Goal: Task Accomplishment & Management: Use online tool/utility

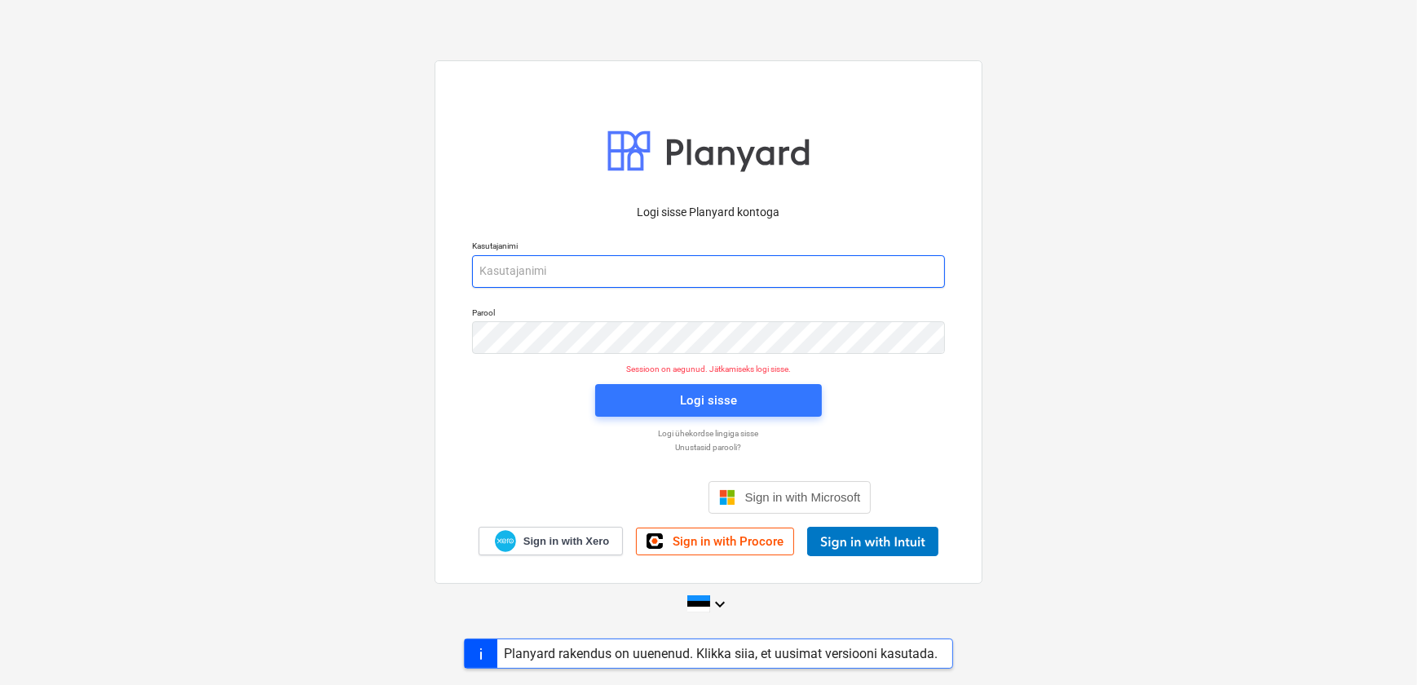
click at [621, 268] on input "email" at bounding box center [708, 271] width 473 height 33
type input "[EMAIL_ADDRESS][DOMAIN_NAME]"
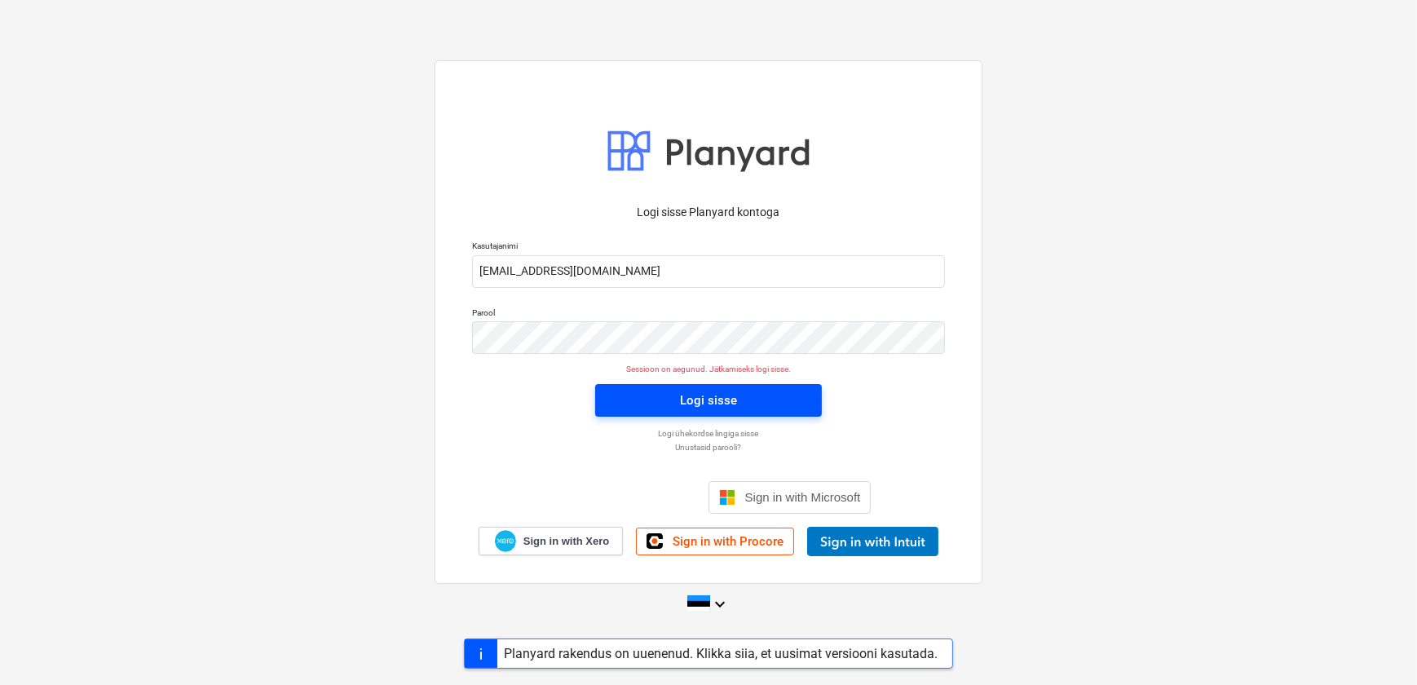
click at [683, 407] on div "Logi sisse" at bounding box center [708, 400] width 57 height 21
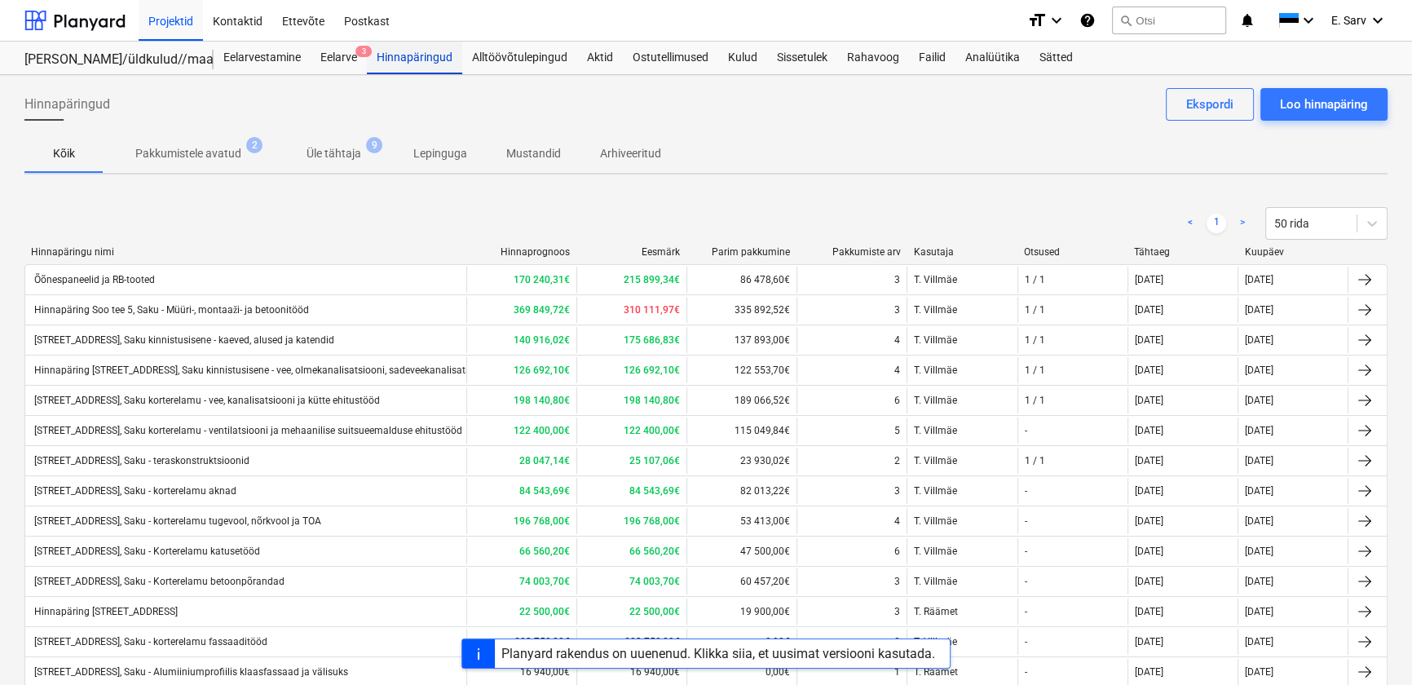
click at [416, 58] on div "Hinnapäringud" at bounding box center [414, 58] width 95 height 33
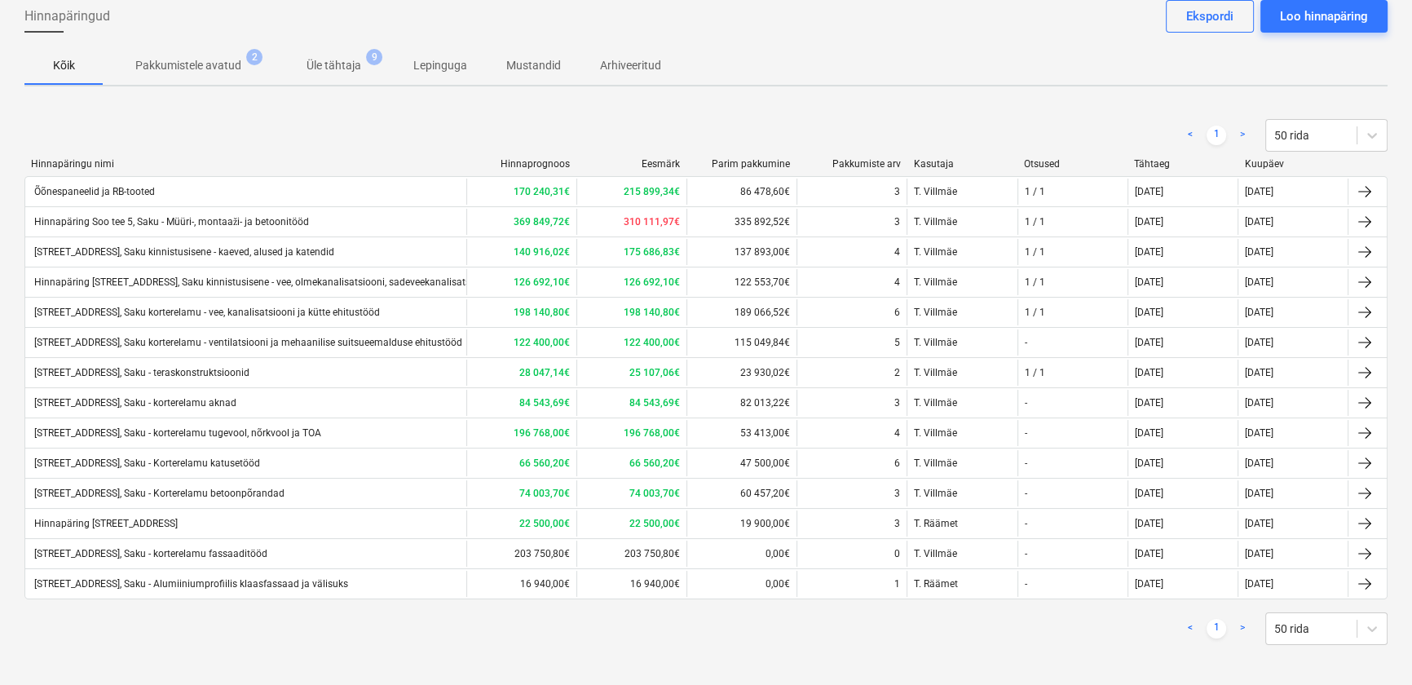
scroll to position [92, 0]
